Goal: Information Seeking & Learning: Check status

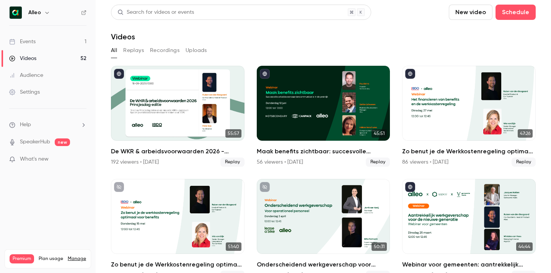
click at [47, 14] on icon "button" at bounding box center [47, 13] width 6 height 6
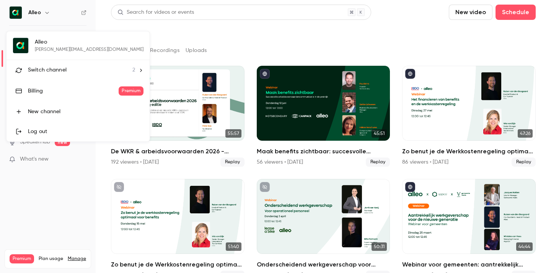
click at [70, 70] on div "Switch channel 2" at bounding box center [81, 70] width 107 height 8
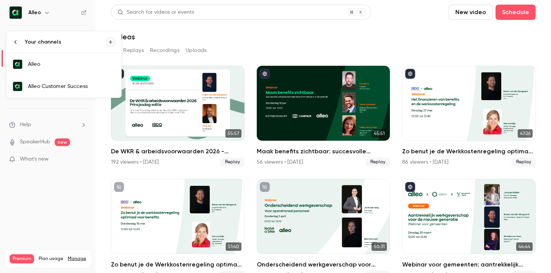
click at [72, 90] on link "Alleo Customer Success" at bounding box center [64, 86] width 115 height 22
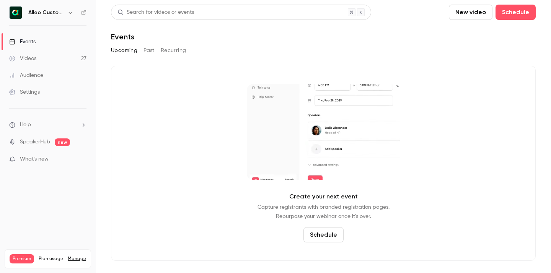
click at [149, 49] on button "Past" at bounding box center [148, 50] width 11 height 12
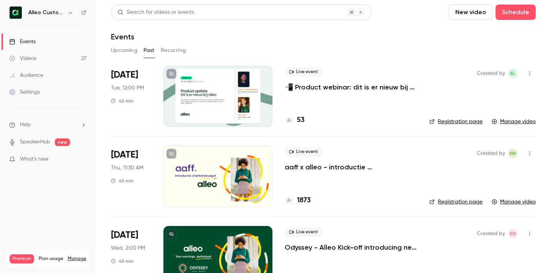
click at [334, 88] on p "📲 Product webinar: dit is er nieuw bij Alleo!" at bounding box center [351, 87] width 132 height 9
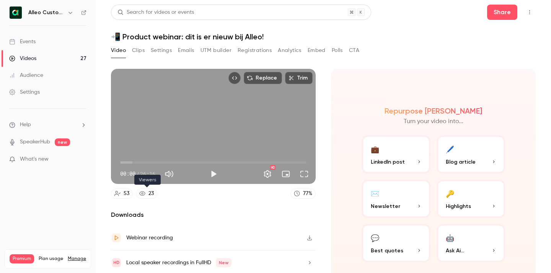
click at [147, 194] on link "23" at bounding box center [146, 194] width 21 height 10
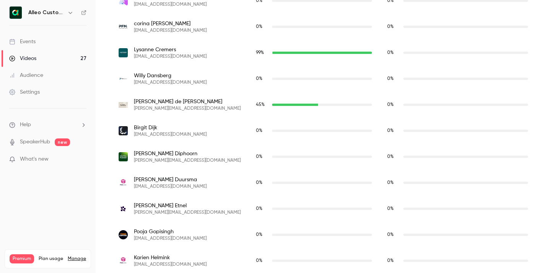
scroll to position [382, 0]
